Goal: Transaction & Acquisition: Purchase product/service

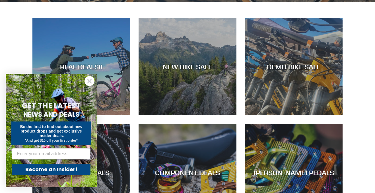
scroll to position [234, 0]
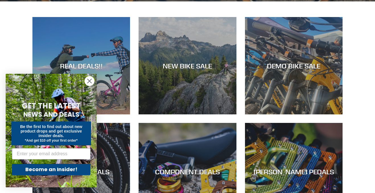
click at [89, 82] on circle "Close dialog" at bounding box center [89, 80] width 9 height 9
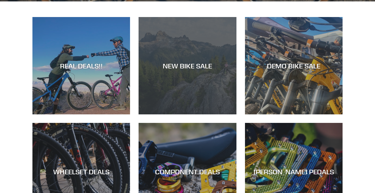
click at [195, 115] on div "NEW BIKE SALE" at bounding box center [187, 115] width 98 height 0
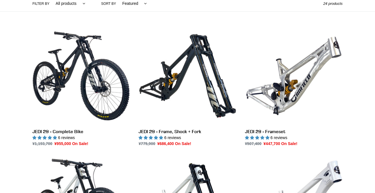
scroll to position [143, 0]
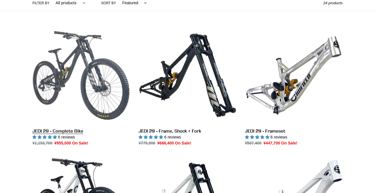
click at [70, 119] on link "JEDI 29 - Complete Bike" at bounding box center [81, 87] width 98 height 120
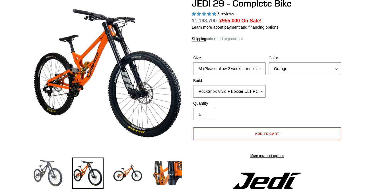
select select "highest-rating"
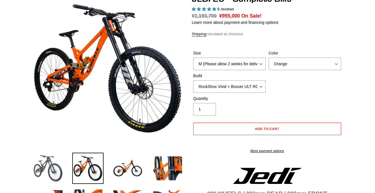
click at [50, 170] on img at bounding box center [47, 168] width 31 height 31
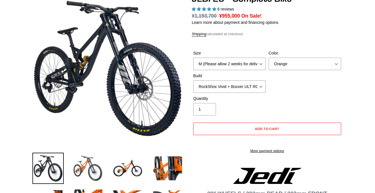
click at [72, 166] on img at bounding box center [87, 168] width 31 height 31
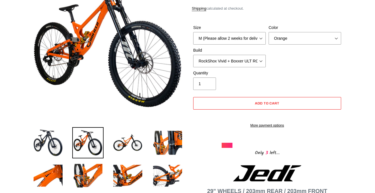
scroll to position [92, 0]
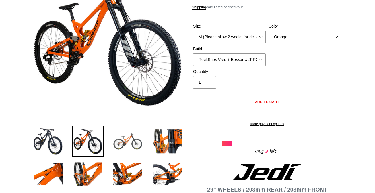
click at [122, 135] on img at bounding box center [127, 141] width 31 height 31
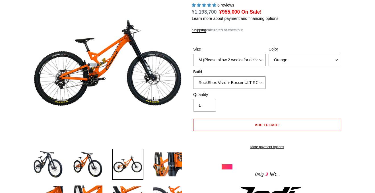
scroll to position [70, 0]
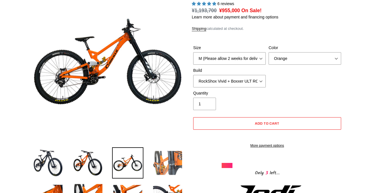
click at [177, 162] on img at bounding box center [167, 163] width 31 height 31
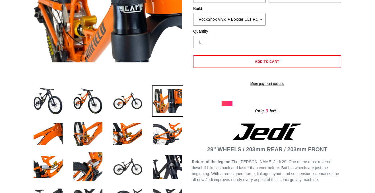
scroll to position [135, 0]
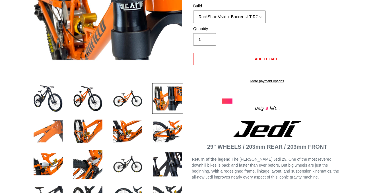
click at [59, 136] on img at bounding box center [47, 131] width 31 height 31
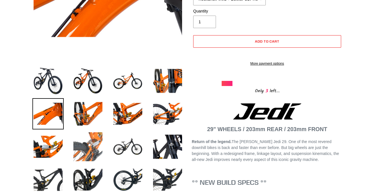
scroll to position [170, 0]
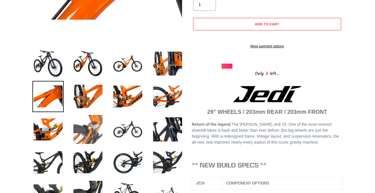
click at [84, 132] on img at bounding box center [87, 129] width 31 height 31
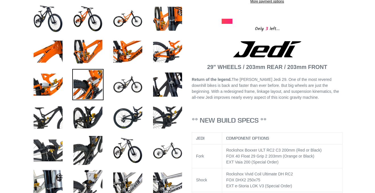
scroll to position [217, 0]
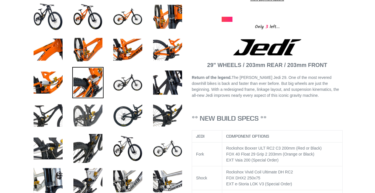
click at [81, 115] on img at bounding box center [87, 115] width 31 height 31
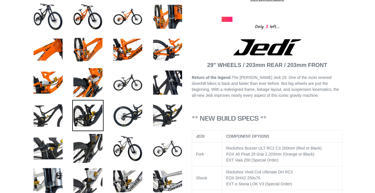
click at [81, 115] on img at bounding box center [87, 115] width 31 height 31
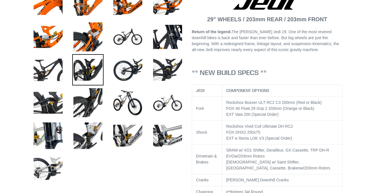
scroll to position [281, 0]
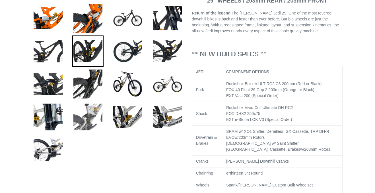
click at [85, 117] on img at bounding box center [87, 116] width 31 height 31
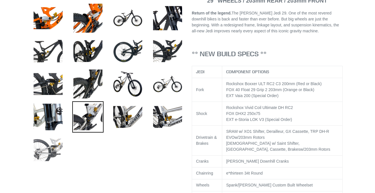
click at [54, 152] on img at bounding box center [47, 149] width 31 height 31
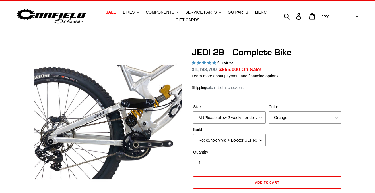
scroll to position [12, 0]
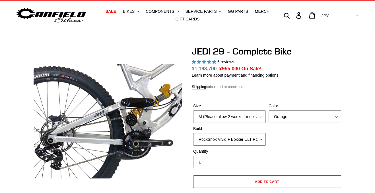
click at [240, 138] on select "RockShox Vivid + Boxxer ULT RC2 C3 200 + SRAM XO RockShox Vivid + Boxxer ULT RC…" at bounding box center [229, 139] width 72 height 13
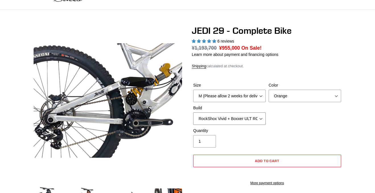
scroll to position [33, 0]
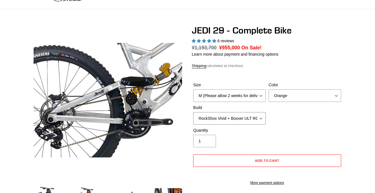
click at [249, 120] on select "RockShox Vivid + Boxxer ULT RC2 C3 200 + SRAM XO RockShox Vivid + Boxxer ULT RC…" at bounding box center [229, 118] width 72 height 13
click at [193, 112] on select "RockShox Vivid + Boxxer ULT RC2 C3 200 + SRAM XO RockShox Vivid + Boxxer ULT RC…" at bounding box center [229, 118] width 72 height 13
click at [261, 113] on select "RockShox Vivid + Boxxer ULT RC2 C3 200 + SRAM XO RockShox Vivid + Boxxer ULT RC…" at bounding box center [229, 118] width 72 height 13
click at [193, 112] on select "RockShox Vivid + Boxxer ULT RC2 C3 200 + SRAM XO RockShox Vivid + Boxxer ULT RC…" at bounding box center [229, 118] width 72 height 13
click at [256, 118] on select "RockShox Vivid + Boxxer ULT RC2 C3 200 + SRAM XO RockShox Vivid + Boxxer ULT RC…" at bounding box center [229, 118] width 72 height 13
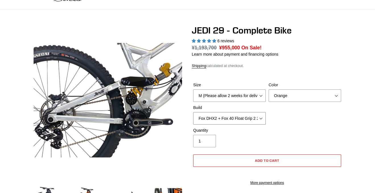
click at [193, 112] on select "RockShox Vivid + Boxxer ULT RC2 C3 200 + SRAM XO RockShox Vivid + Boxxer ULT RC…" at bounding box center [229, 118] width 72 height 13
click at [255, 122] on select "RockShox Vivid + Boxxer ULT RC2 C3 200 + SRAM XO RockShox Vivid + Boxxer ULT RC…" at bounding box center [229, 118] width 72 height 13
click at [193, 112] on select "RockShox Vivid + Boxxer ULT RC2 C3 200 + SRAM XO RockShox Vivid + Boxxer ULT RC…" at bounding box center [229, 118] width 72 height 13
click at [260, 118] on select "RockShox Vivid + Boxxer ULT RC2 C3 200 + SRAM XO RockShox Vivid + Boxxer ULT RC…" at bounding box center [229, 118] width 72 height 13
select select "EXT eStoria LOK V3 + EXT Vaia 200 + SRAM XO"
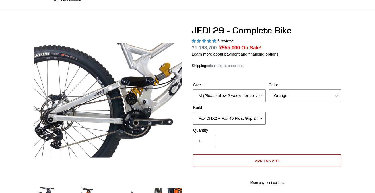
click at [193, 112] on select "RockShox Vivid + Boxxer ULT RC2 C3 200 + SRAM XO RockShox Vivid + Boxxer ULT RC…" at bounding box center [229, 118] width 72 height 13
click at [314, 94] on select "Orange Stealth Black Raw" at bounding box center [304, 96] width 72 height 13
click at [268, 90] on select "Orange Stealth Black Raw" at bounding box center [304, 96] width 72 height 13
click at [316, 99] on select "Orange Stealth Black Raw" at bounding box center [304, 96] width 72 height 13
select select "Stealth Black"
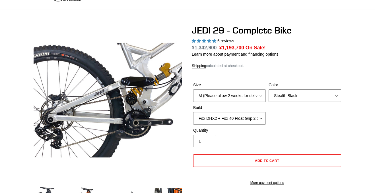
click at [268, 90] on select "Orange Stealth Black Raw" at bounding box center [304, 96] width 72 height 13
click at [247, 98] on select "M (Please allow 2 weeks for delivery) L (Please allow 2 weeks for delivery) XL …" at bounding box center [229, 96] width 72 height 13
click at [311, 113] on div "Size M (Please allow 2 weeks for delivery) L (Please allow 2 weeks for delivery…" at bounding box center [267, 104] width 151 height 45
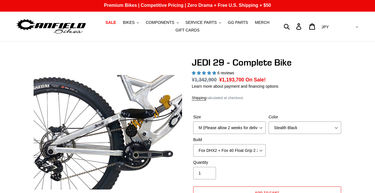
scroll to position [0, 0]
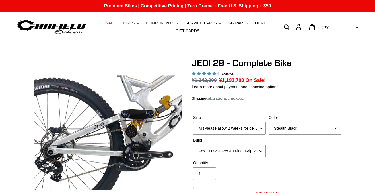
click at [352, 24] on select "AED AFN ALL AMD ANG AUD AWG AZN BAM BBD BDT BGN BIF BND BOB BSD BWP BZD CAD CDF…" at bounding box center [339, 27] width 40 height 11
click at [355, 23] on select "AED AFN ALL AMD ANG AUD AWG AZN BAM BBD BDT BGN BIF BND BOB BSD BWP BZD CAD CDF…" at bounding box center [339, 27] width 40 height 11
click at [315, 25] on icon at bounding box center [312, 27] width 6 height 7
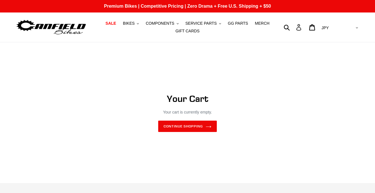
click at [302, 26] on icon at bounding box center [298, 27] width 6 height 7
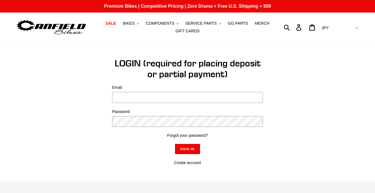
click at [36, 33] on img at bounding box center [51, 27] width 71 height 18
click at [32, 29] on img at bounding box center [51, 27] width 71 height 18
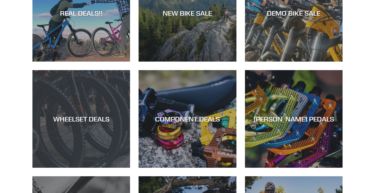
scroll to position [270, 0]
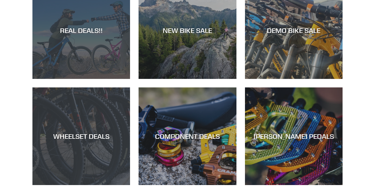
click at [103, 79] on div "REAL DEALS!!" at bounding box center [81, 79] width 98 height 0
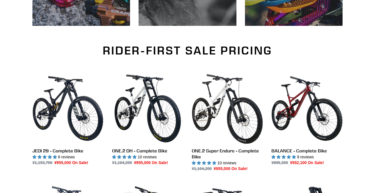
scroll to position [349, 0]
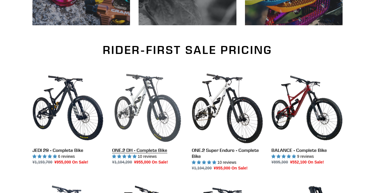
click at [125, 110] on link "ONE.2 DH - Complete Bike" at bounding box center [147, 118] width 71 height 93
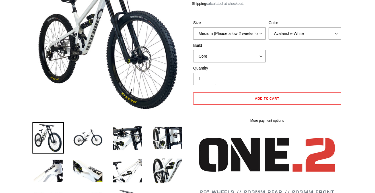
scroll to position [142, 0]
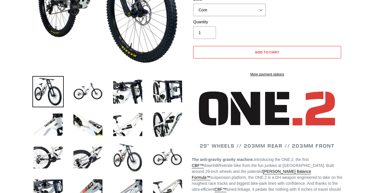
select select "highest-rating"
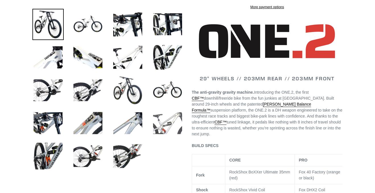
scroll to position [210, 0]
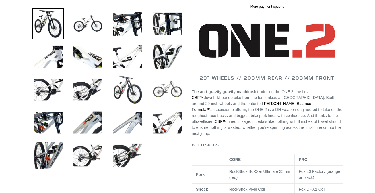
click at [168, 95] on img at bounding box center [167, 89] width 31 height 31
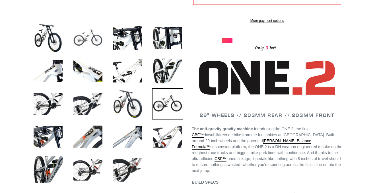
scroll to position [202, 0]
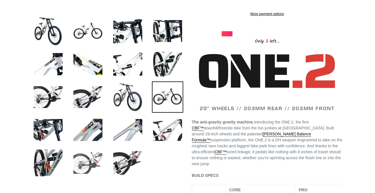
click at [92, 152] on img at bounding box center [87, 163] width 31 height 31
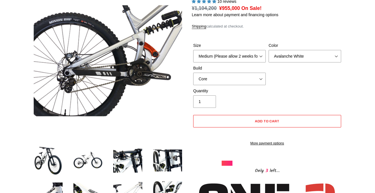
scroll to position [72, 0]
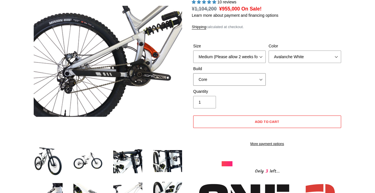
click at [212, 76] on select "Core Pro" at bounding box center [229, 79] width 72 height 13
click at [193, 73] on select "Core Pro" at bounding box center [229, 79] width 72 height 13
click at [210, 83] on select "Core Pro" at bounding box center [229, 79] width 72 height 13
select select "Core"
click at [193, 73] on select "Core Pro" at bounding box center [229, 79] width 72 height 13
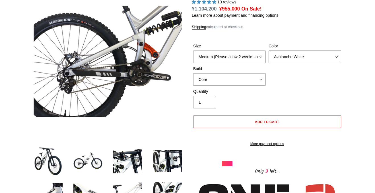
click at [270, 54] on select "Avalanche White Bentonite Grey" at bounding box center [304, 57] width 72 height 13
click at [268, 51] on select "Avalanche White Bentonite Grey" at bounding box center [304, 57] width 72 height 13
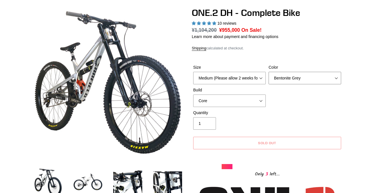
scroll to position [51, 0]
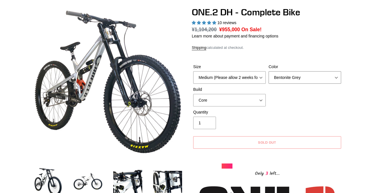
click at [286, 73] on select "Avalanche White Bentonite Grey" at bounding box center [304, 77] width 72 height 13
select select "Avalanche White"
click at [268, 71] on select "Avalanche White Bentonite Grey" at bounding box center [304, 77] width 72 height 13
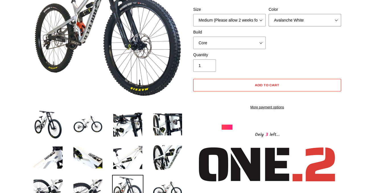
scroll to position [109, 0]
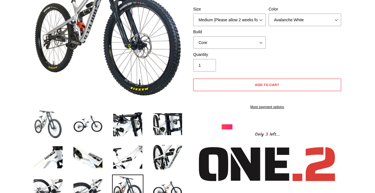
click at [63, 130] on img at bounding box center [47, 124] width 31 height 31
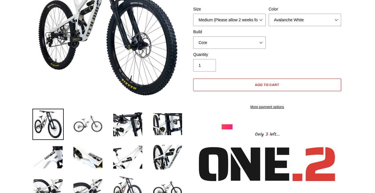
click at [88, 128] on img at bounding box center [87, 124] width 31 height 31
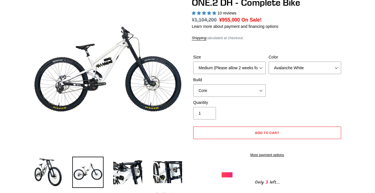
scroll to position [61, 0]
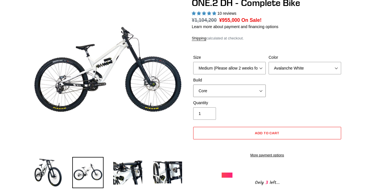
click at [262, 91] on select "Core Pro" at bounding box center [229, 91] width 72 height 13
click at [193, 85] on select "Core Pro" at bounding box center [229, 91] width 72 height 13
click at [261, 94] on select "Core Pro" at bounding box center [229, 91] width 72 height 13
select select "Core"
click at [193, 85] on select "Core Pro" at bounding box center [229, 91] width 72 height 13
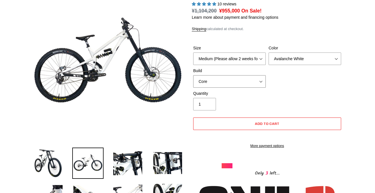
scroll to position [70, 0]
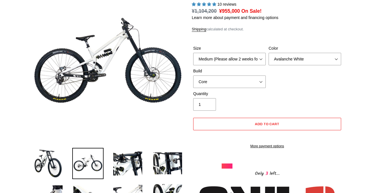
click at [194, 138] on shop-pay-wallet-button at bounding box center [193, 136] width 1 height 5
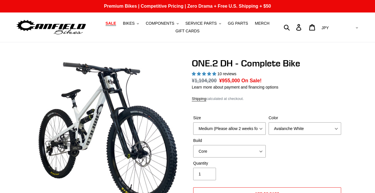
select select "highest-rating"
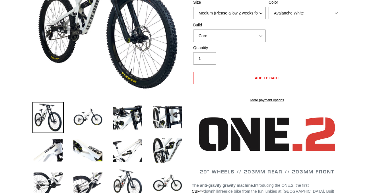
select select "highest-rating"
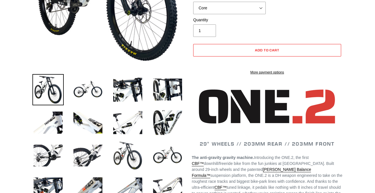
scroll to position [158, 0]
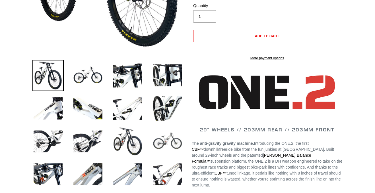
click at [178, 148] on img at bounding box center [167, 141] width 31 height 31
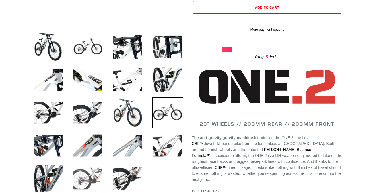
scroll to position [187, 0]
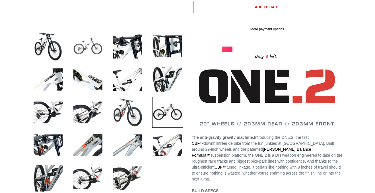
click at [95, 55] on img at bounding box center [87, 46] width 31 height 31
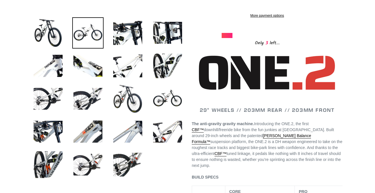
scroll to position [203, 0]
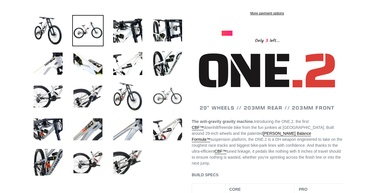
click at [175, 101] on img at bounding box center [167, 96] width 31 height 31
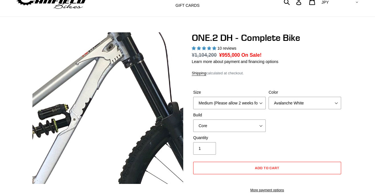
scroll to position [26, 0]
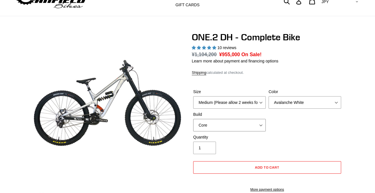
click at [224, 123] on select "Core Pro" at bounding box center [229, 125] width 72 height 13
click at [224, 124] on select "Core Pro" at bounding box center [229, 125] width 72 height 13
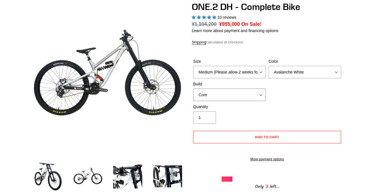
scroll to position [75, 0]
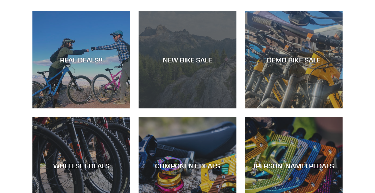
scroll to position [244, 0]
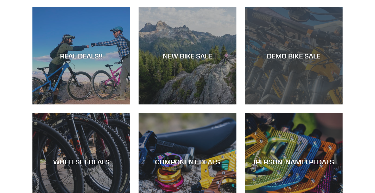
click at [253, 105] on div "DEMO BIKE SALE" at bounding box center [294, 105] width 98 height 0
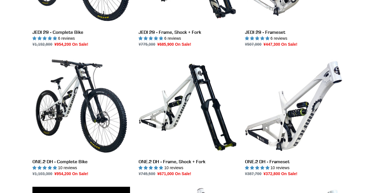
scroll to position [252, 0]
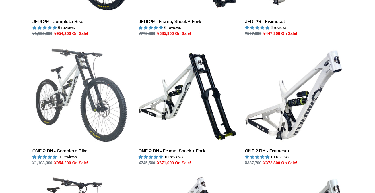
click at [106, 99] on link "ONE.2 DH - Complete Bike" at bounding box center [81, 107] width 98 height 120
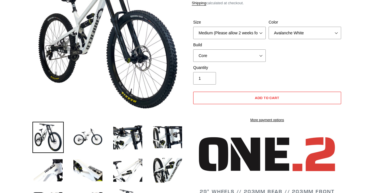
select select "highest-rating"
click at [275, 128] on div "Add to cart More payment options This item is a recurring or deferred purchase.…" at bounding box center [267, 110] width 151 height 37
click at [276, 123] on link "More payment options" at bounding box center [267, 120] width 148 height 5
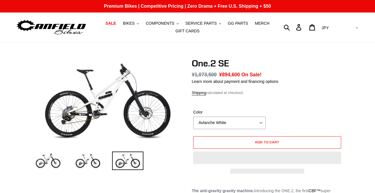
scroll to position [43, 0]
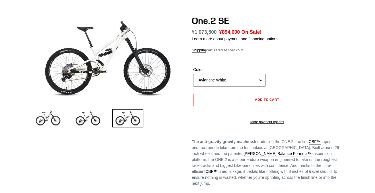
select select "highest-rating"
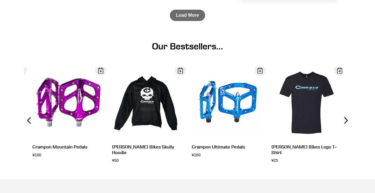
scroll to position [0, 0]
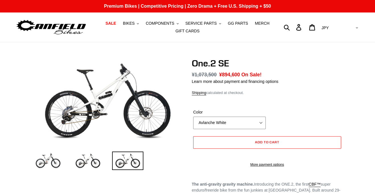
click at [250, 120] on select "Avlanche White Bentonite Grey" at bounding box center [229, 123] width 72 height 13
select select "Bentonite Grey"
click at [193, 117] on select "Avlanche White Bentonite Grey" at bounding box center [229, 123] width 72 height 13
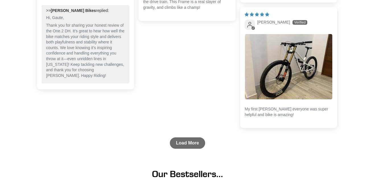
scroll to position [615, 0]
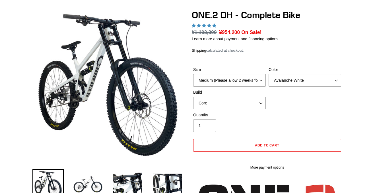
scroll to position [48, 0]
select select "highest-rating"
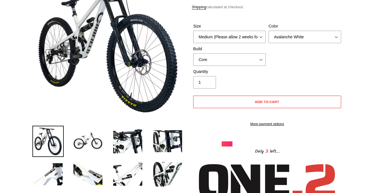
scroll to position [96, 0]
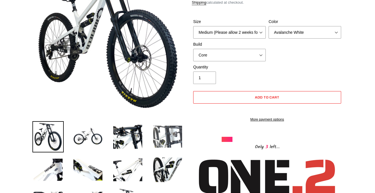
click at [175, 130] on img at bounding box center [167, 136] width 31 height 31
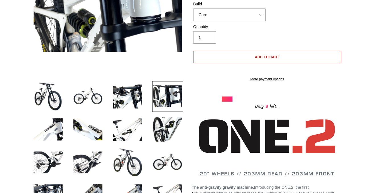
scroll to position [140, 0]
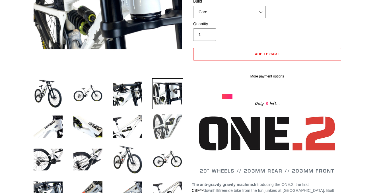
click at [172, 130] on img at bounding box center [167, 126] width 31 height 31
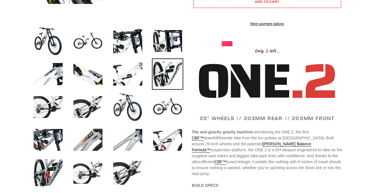
scroll to position [201, 0]
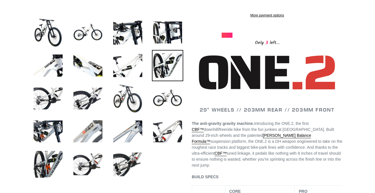
click at [96, 133] on img at bounding box center [87, 131] width 31 height 31
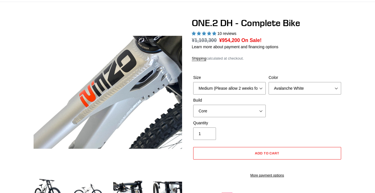
scroll to position [41, 0]
click at [120, 193] on img at bounding box center [127, 192] width 31 height 31
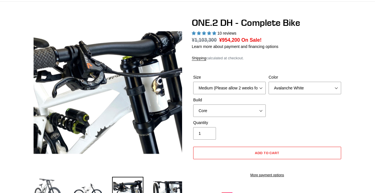
click at [57, 190] on img at bounding box center [47, 192] width 31 height 31
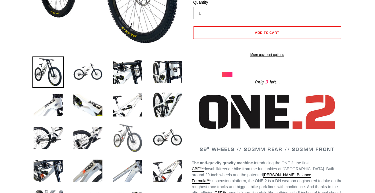
scroll to position [161, 0]
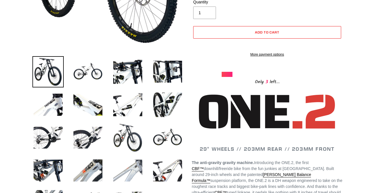
click at [134, 167] on img at bounding box center [127, 170] width 31 height 31
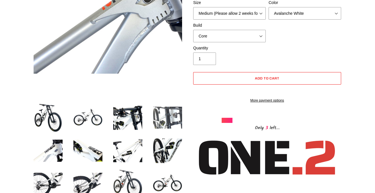
scroll to position [117, 0]
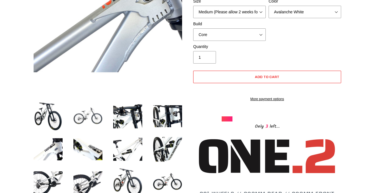
click at [92, 121] on img at bounding box center [87, 116] width 31 height 31
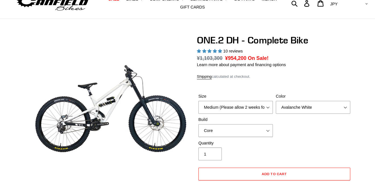
scroll to position [24, 0]
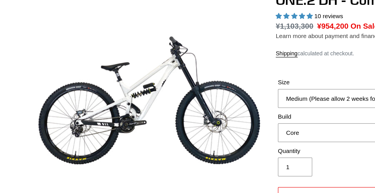
click at [248, 66] on link "Learn more about payment and financing options" at bounding box center [235, 63] width 86 height 5
